Goal: Task Accomplishment & Management: Use online tool/utility

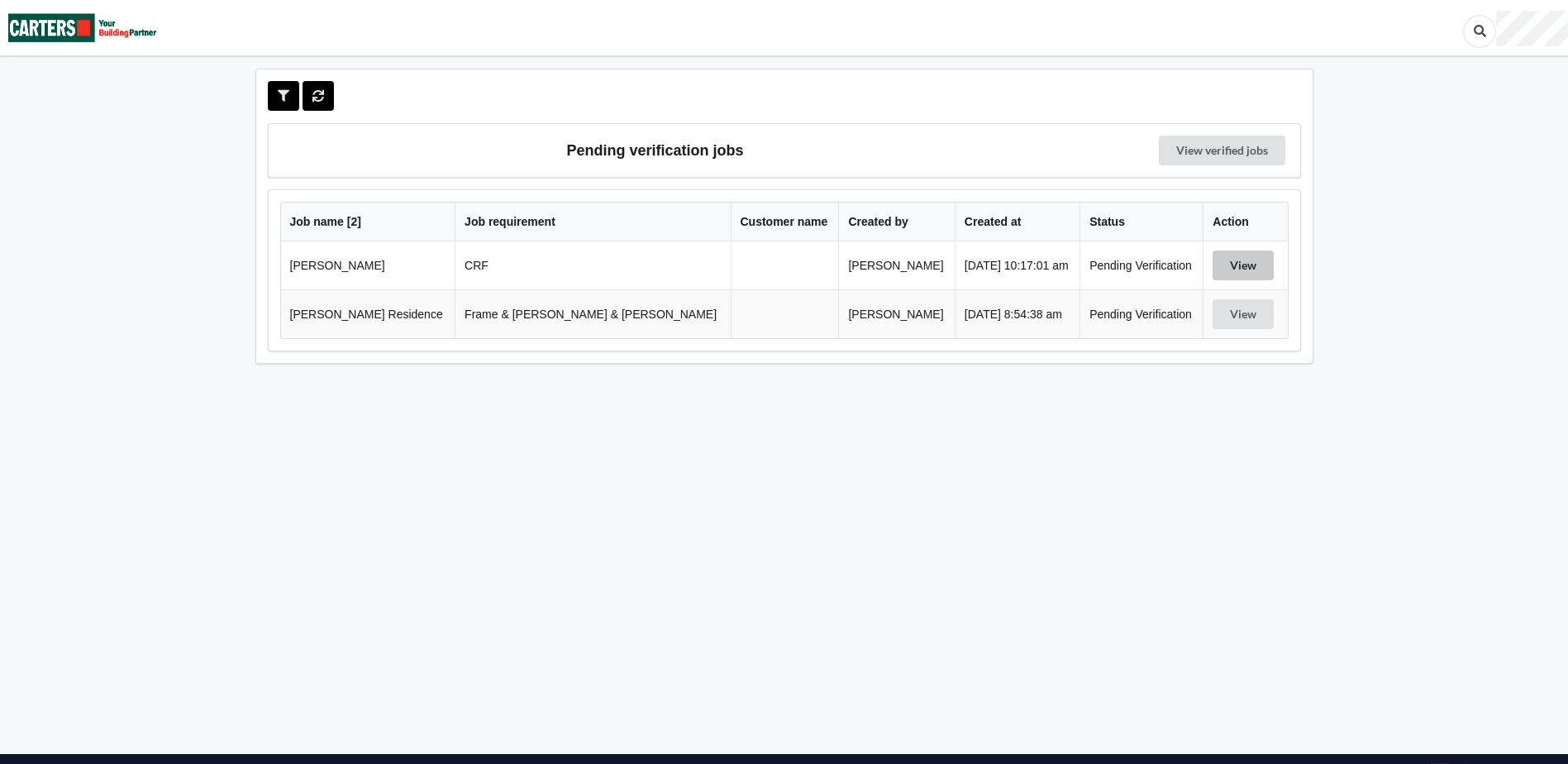
click at [1233, 270] on button "View" at bounding box center [1242, 265] width 61 height 30
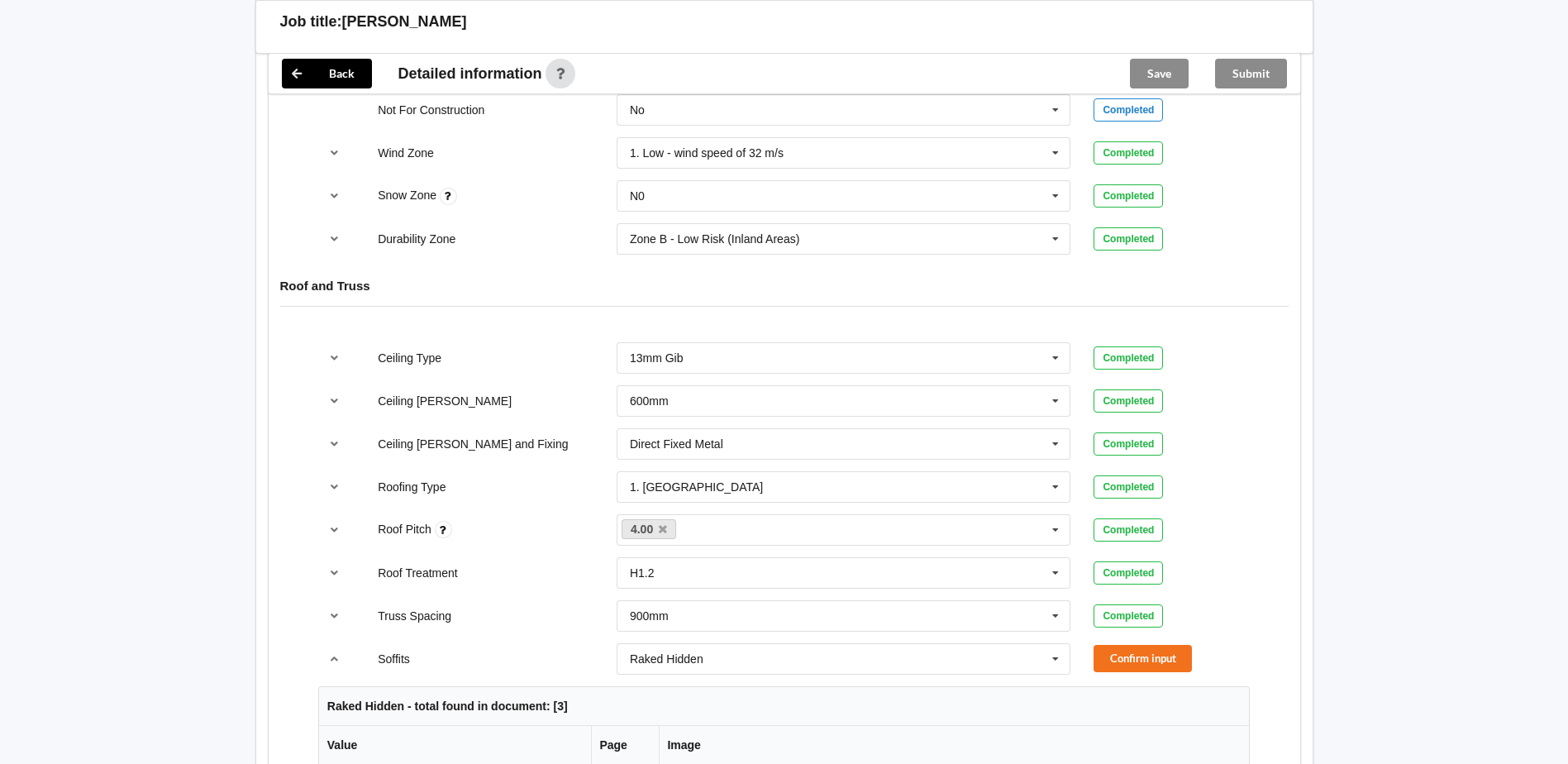
scroll to position [827, 0]
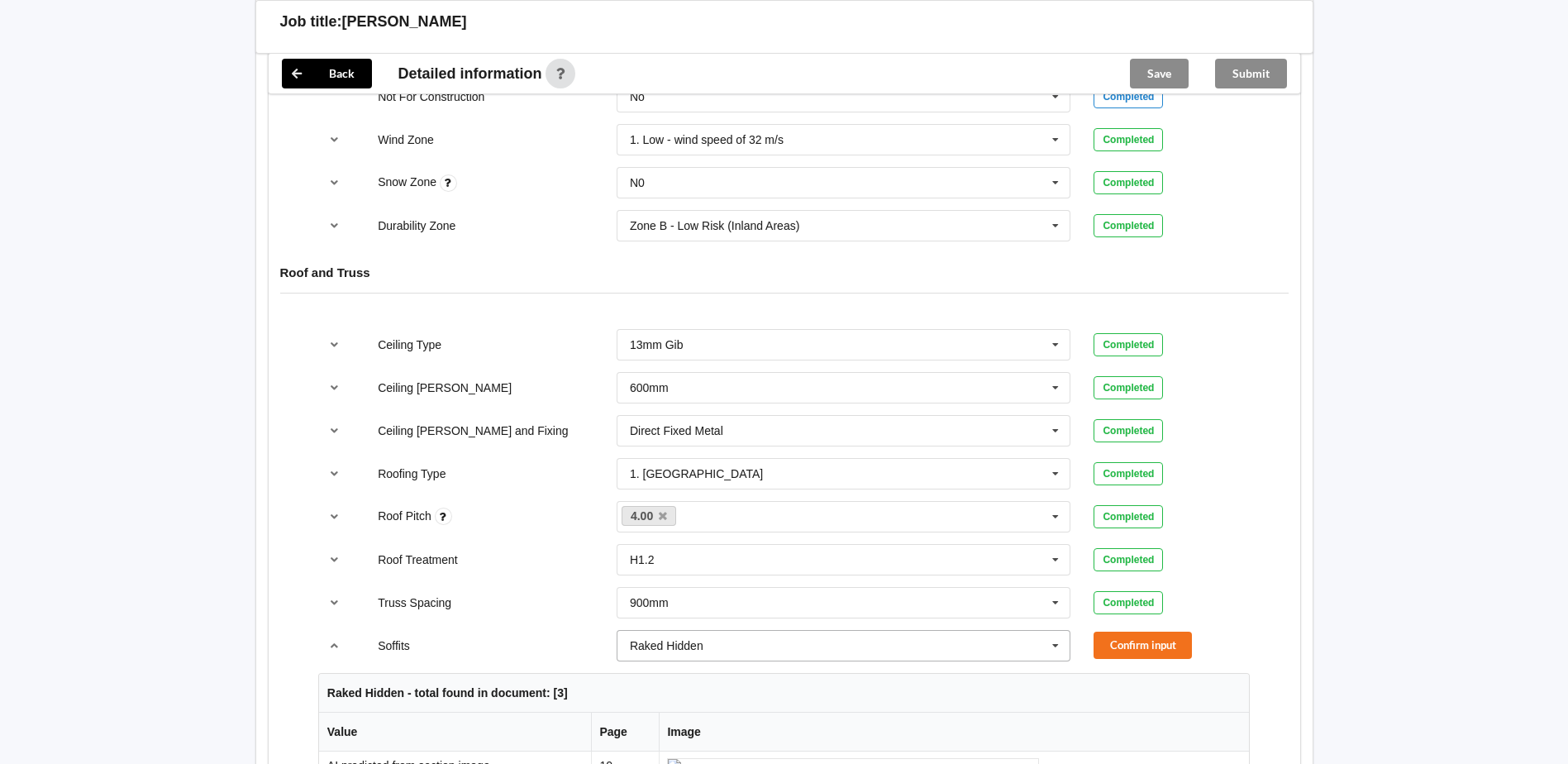
click at [1057, 642] on icon at bounding box center [1055, 645] width 25 height 31
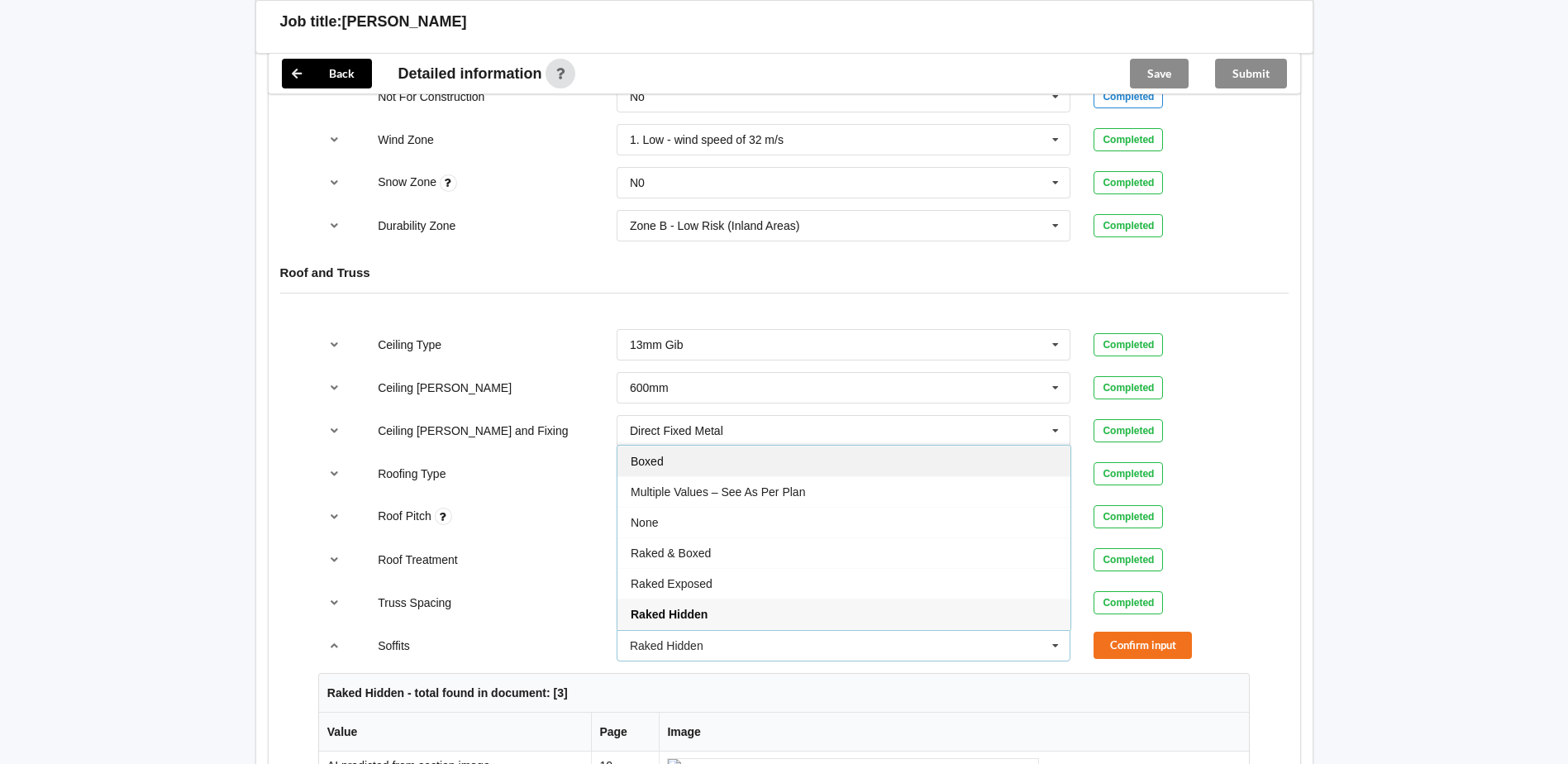
click at [838, 463] on div "Boxed" at bounding box center [844, 460] width 453 height 31
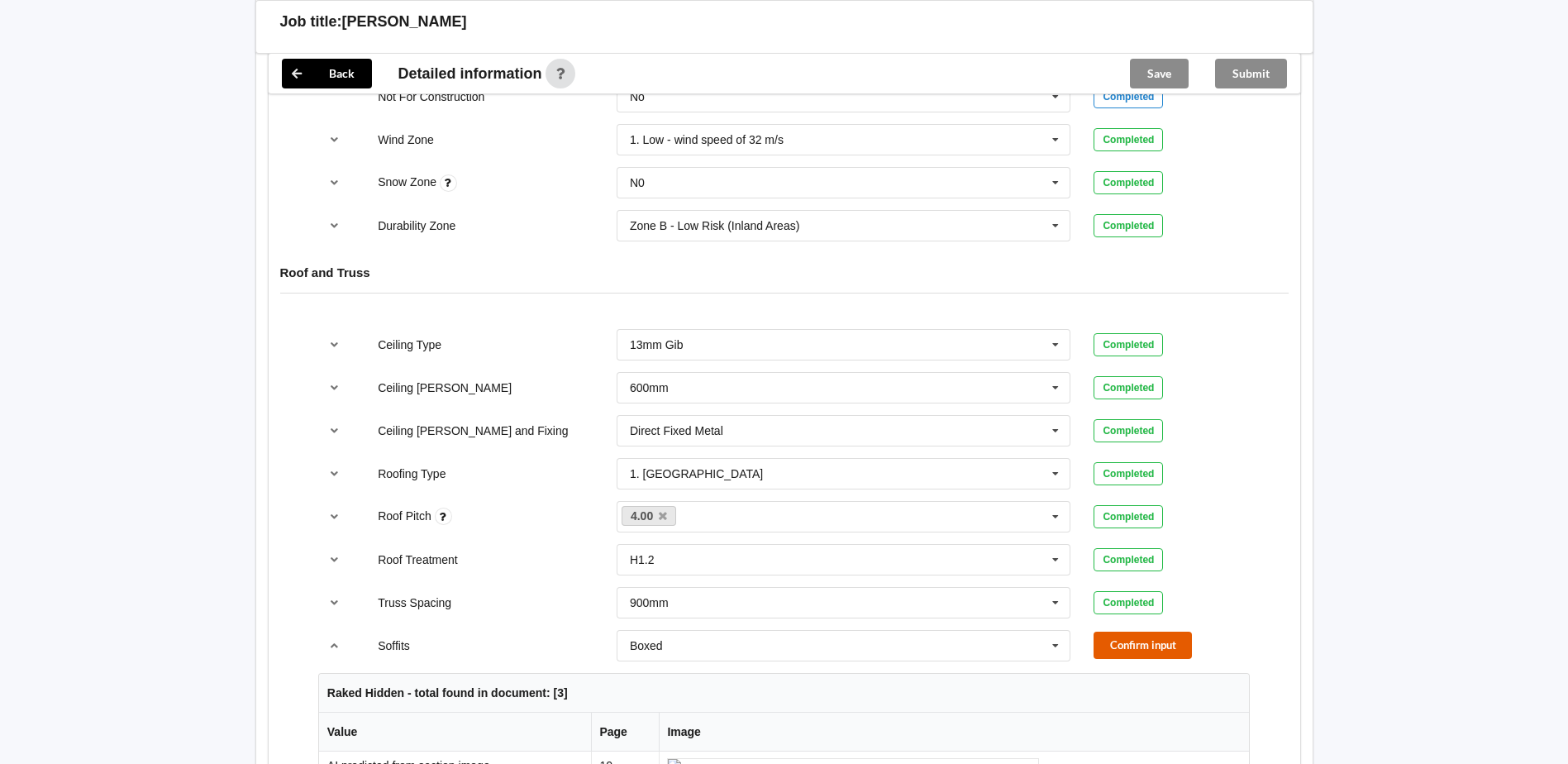
click at [1139, 650] on button "Confirm input" at bounding box center [1143, 644] width 99 height 27
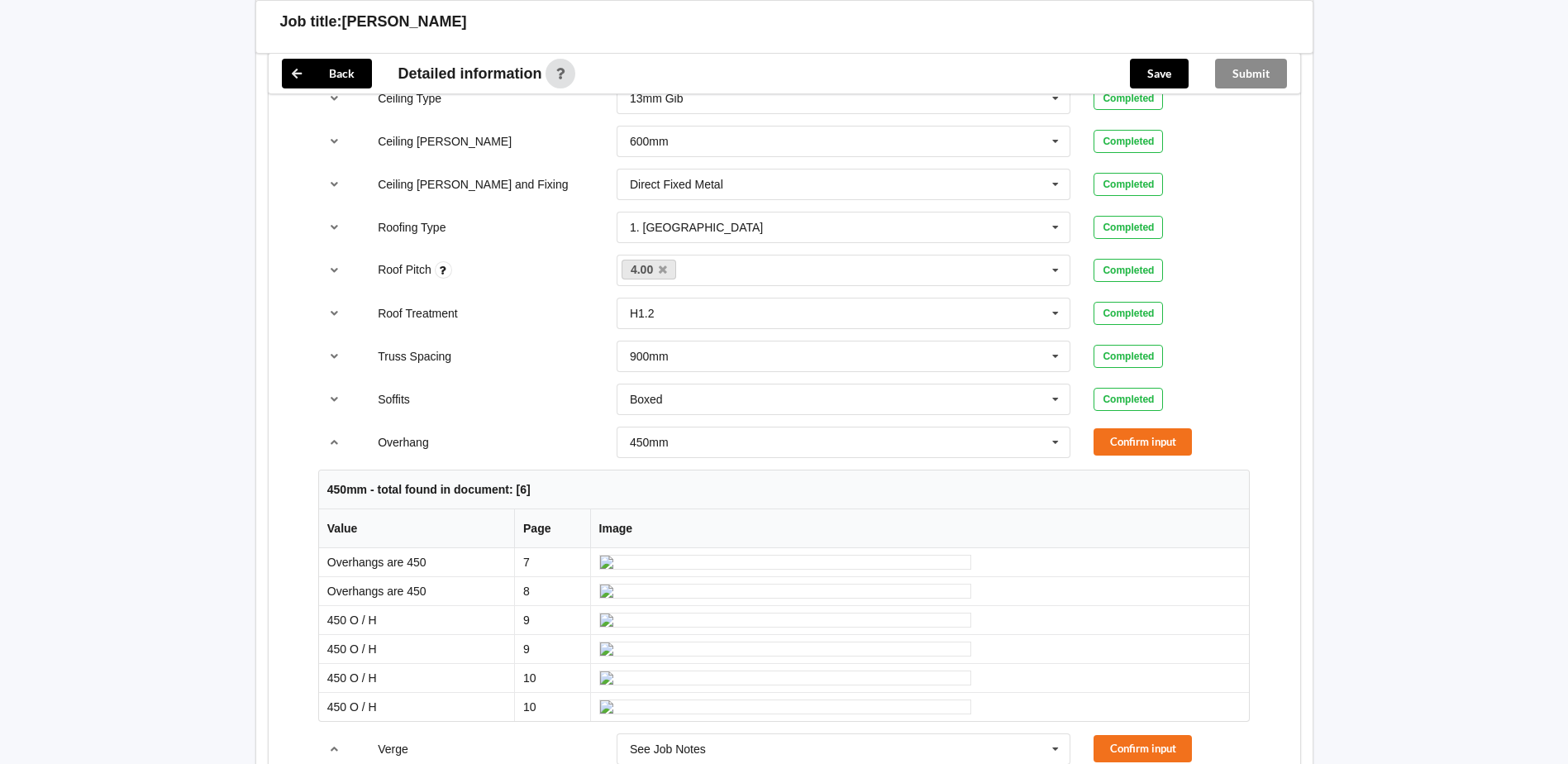
scroll to position [1075, 0]
click at [1118, 444] on button "Confirm input" at bounding box center [1143, 439] width 99 height 27
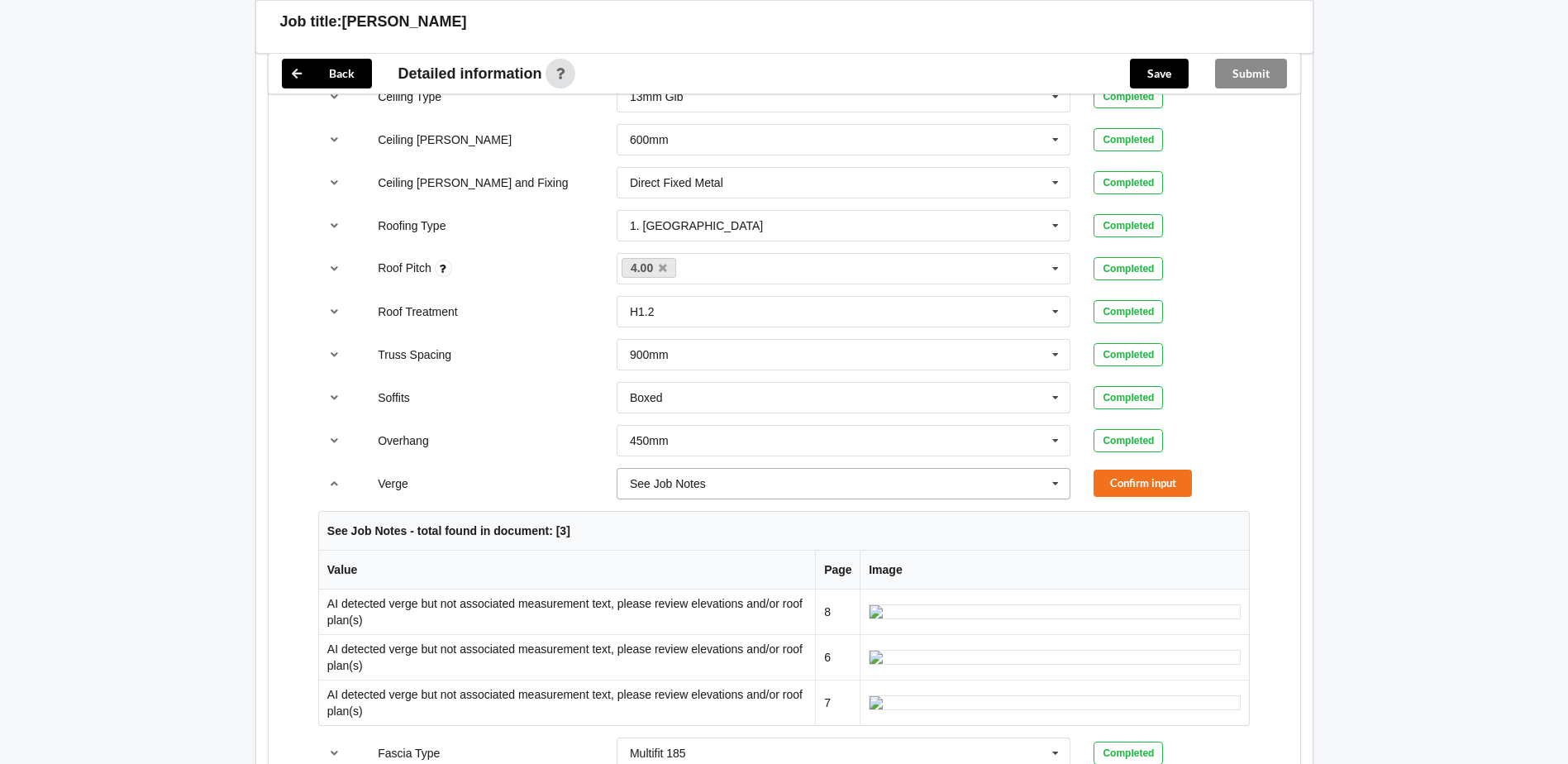
click at [1059, 483] on icon at bounding box center [1055, 484] width 25 height 31
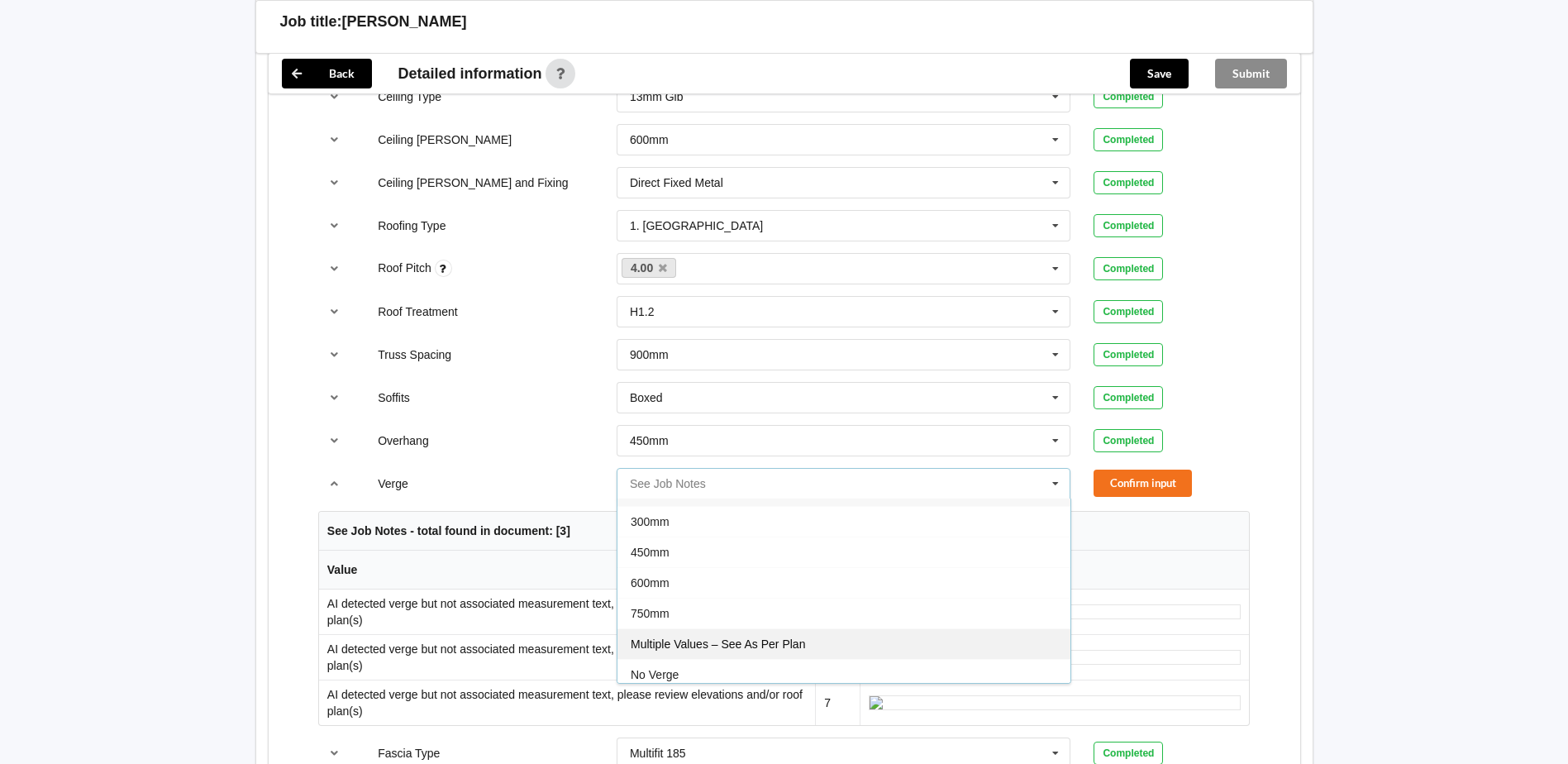
scroll to position [30, 0]
click at [872, 677] on div "No Verge" at bounding box center [844, 667] width 453 height 31
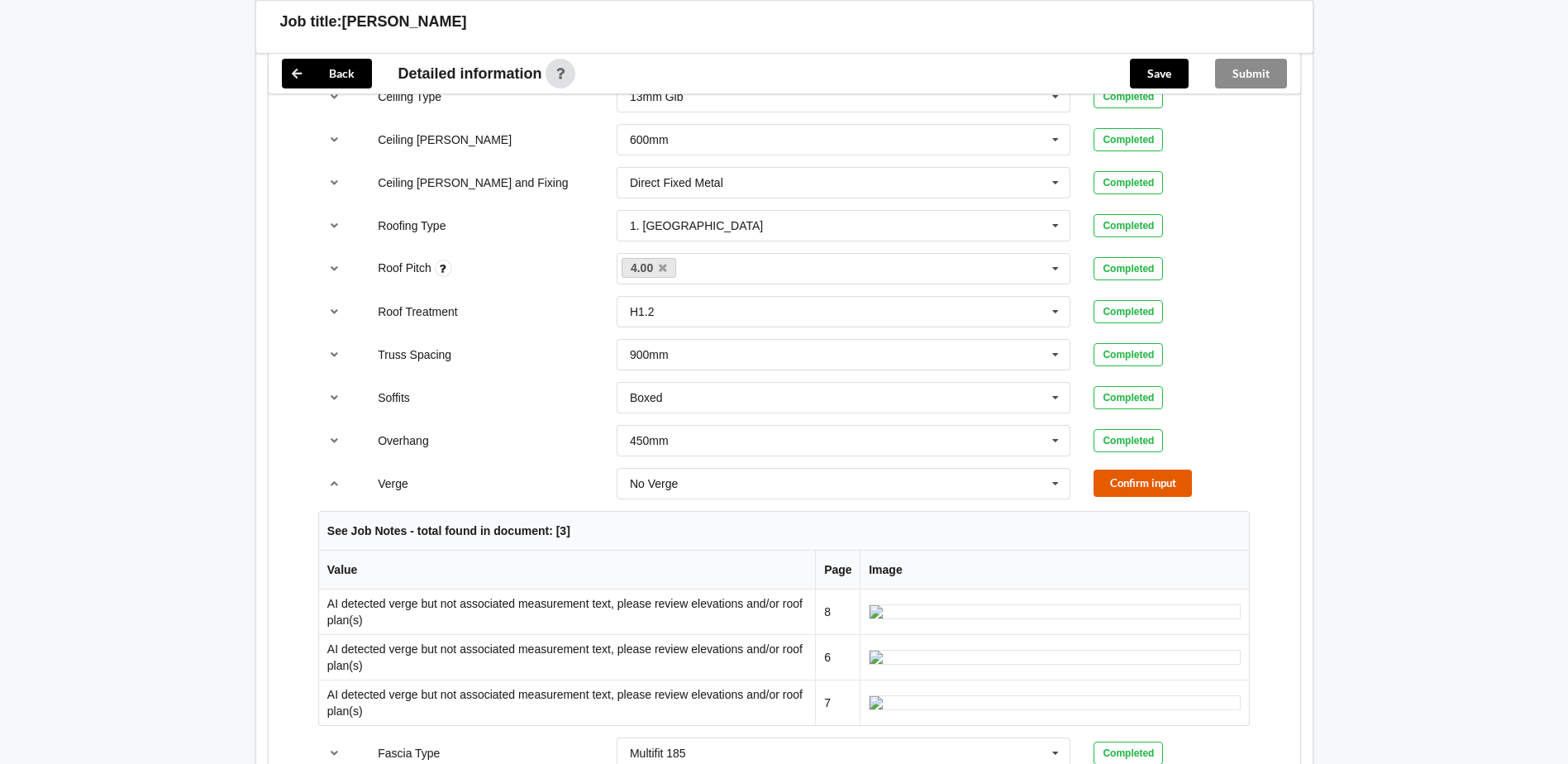
click at [1141, 481] on button "Confirm input" at bounding box center [1143, 482] width 99 height 27
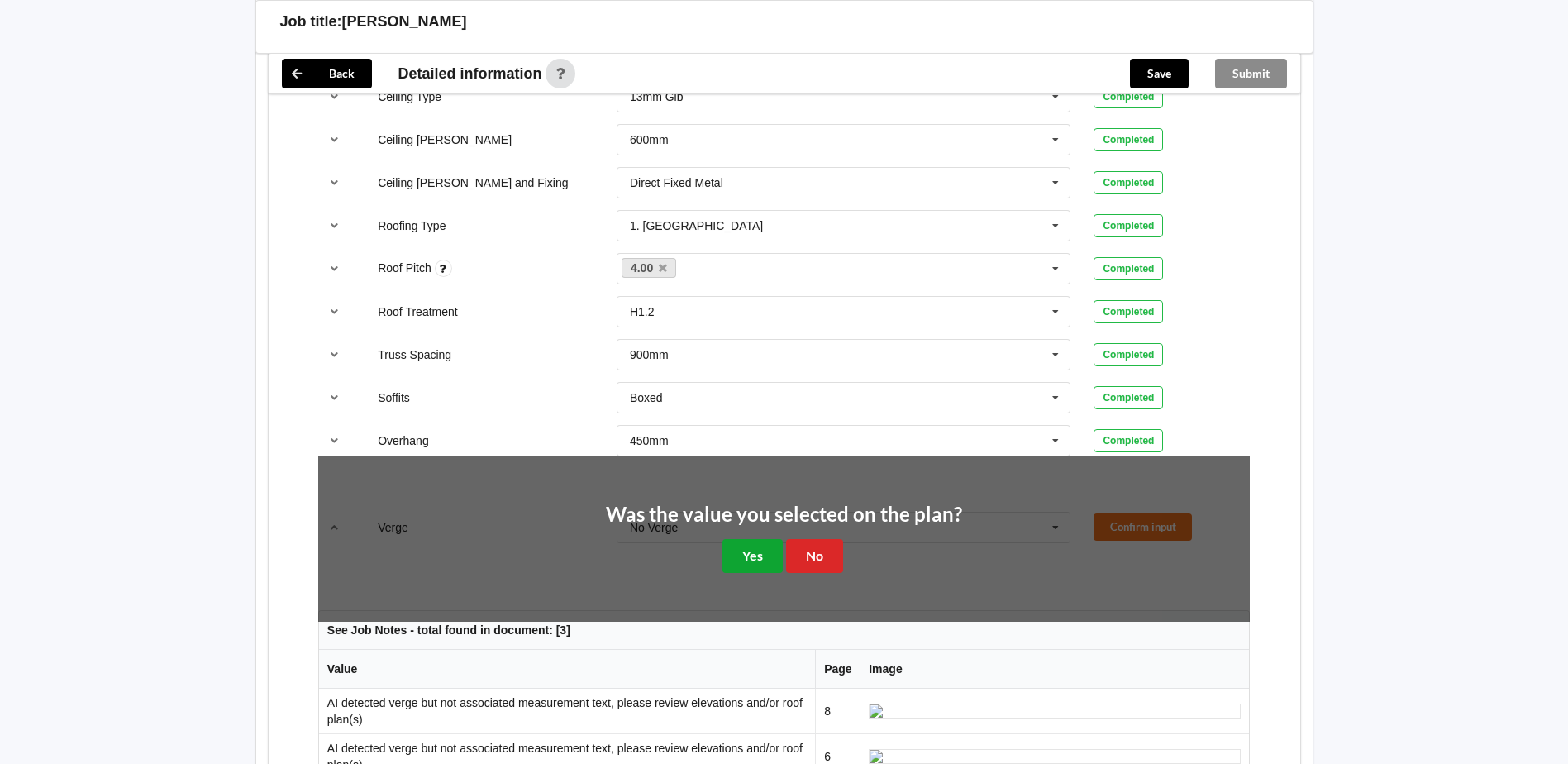
click at [760, 562] on button "Yes" at bounding box center [752, 556] width 61 height 34
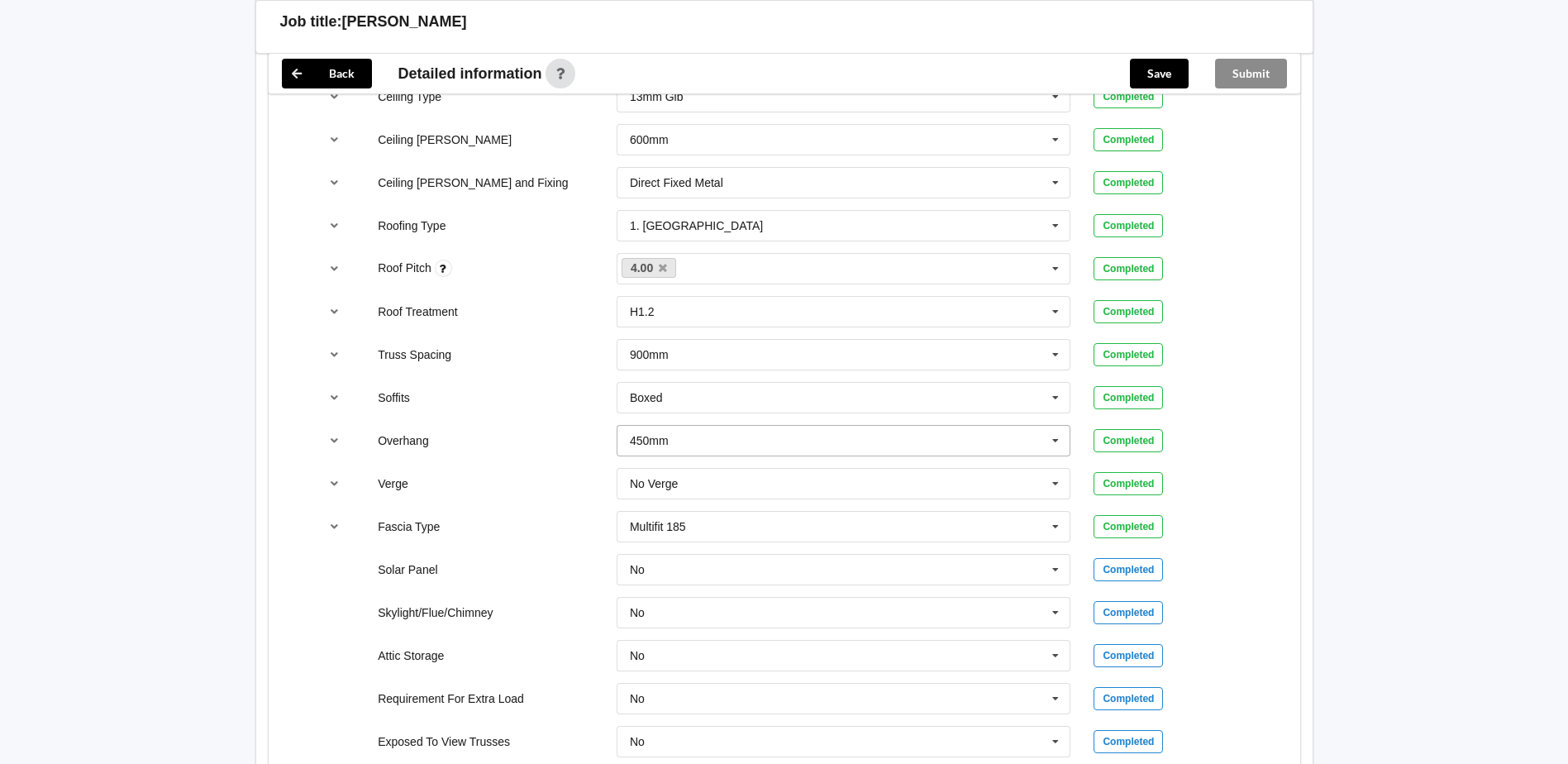
scroll to position [1348, 0]
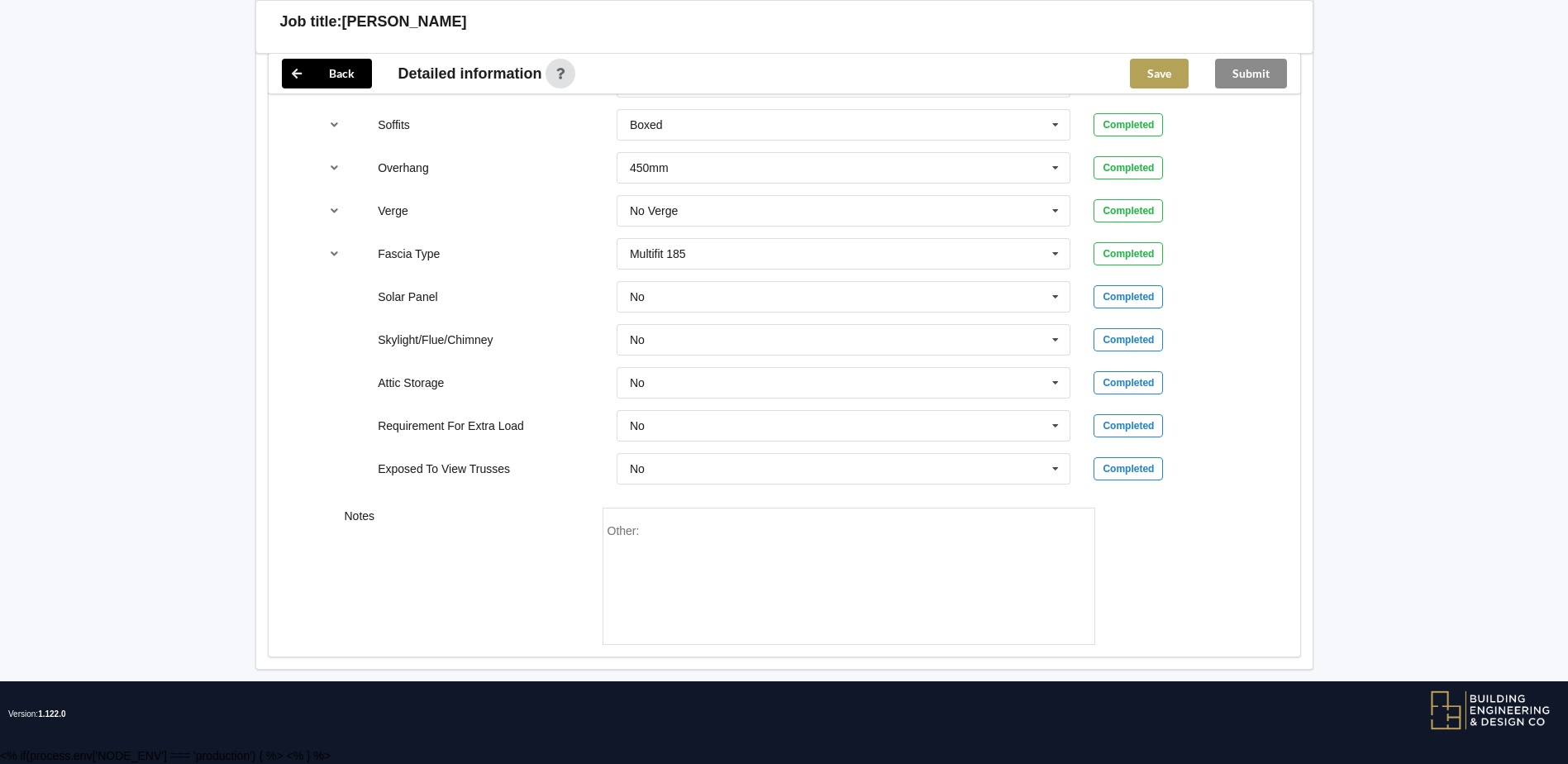
click at [1153, 66] on button "Save" at bounding box center [1159, 74] width 59 height 30
click at [1244, 68] on button "Submit" at bounding box center [1251, 74] width 72 height 30
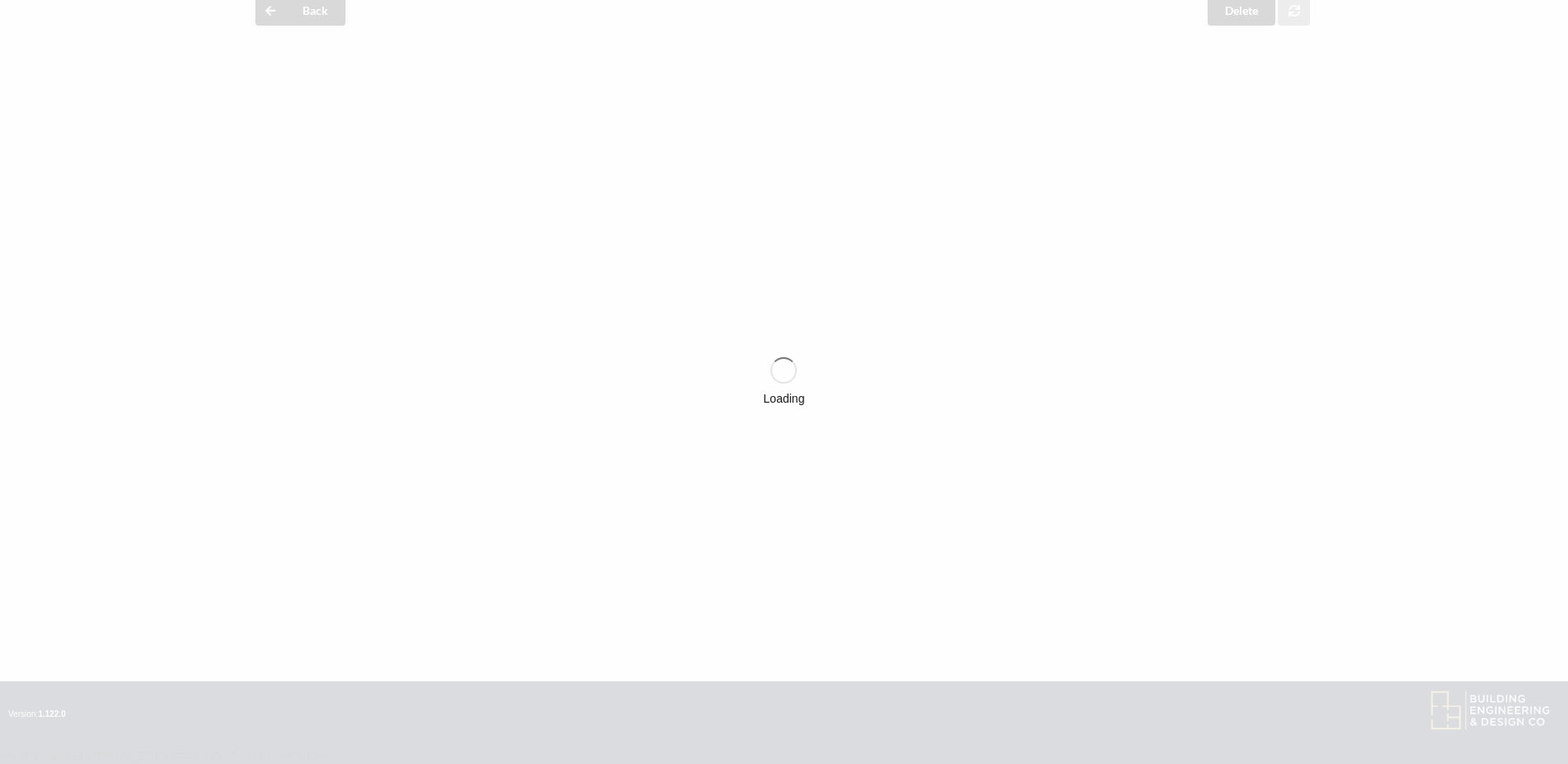
scroll to position [1271, 0]
